Goal: Communication & Community: Answer question/provide support

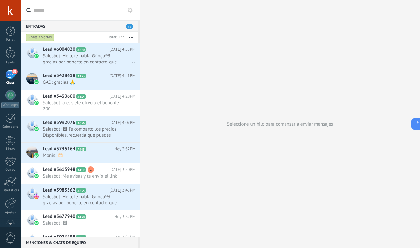
click at [93, 57] on span "Salesbot: Hola, te habla Gringa93 gracias por ponerte en contacto, que requerim…" at bounding box center [83, 59] width 81 height 12
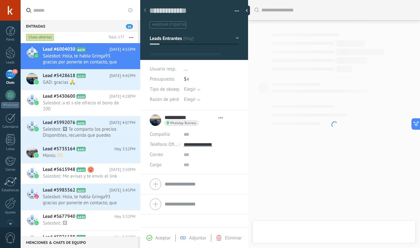
scroll to position [10, 0]
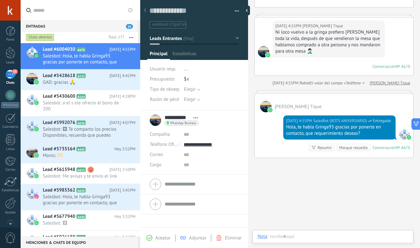
click at [11, 72] on div "55" at bounding box center [10, 74] width 10 height 9
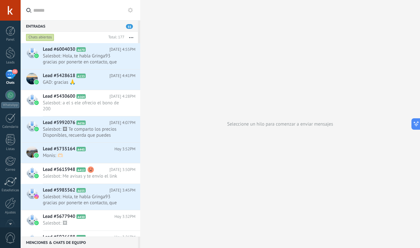
click at [11, 72] on div "55" at bounding box center [10, 74] width 10 height 9
click at [91, 62] on span "Salesbot: Hola, te habla Gringa93 gracias por ponerte en contacto, que requerim…" at bounding box center [83, 59] width 81 height 12
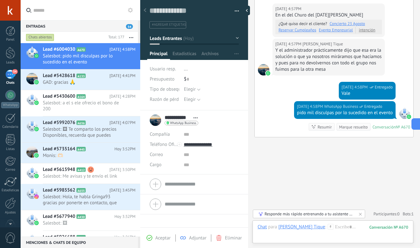
scroll to position [418, 0]
click at [99, 73] on h2 "Lead #5428618 A133" at bounding box center [76, 76] width 67 height 6
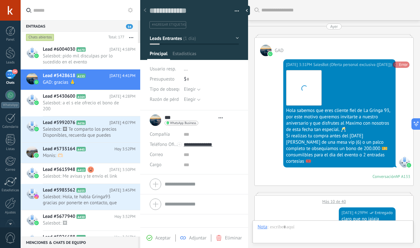
type textarea "**********"
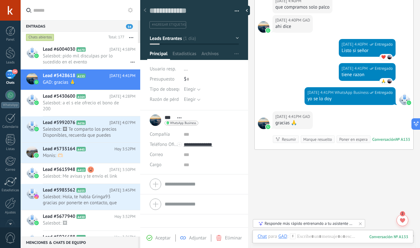
click at [15, 72] on span "54" at bounding box center [14, 71] width 5 height 5
